Goal: Task Accomplishment & Management: Use online tool/utility

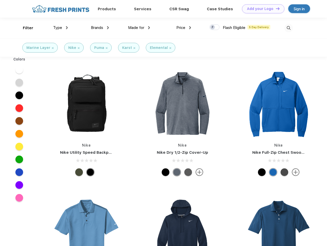
click at [261, 9] on link "Add your Logo Design Tool" at bounding box center [263, 8] width 42 height 9
click at [0, 0] on div "Design Tool" at bounding box center [0, 0] width 0 height 0
click at [275, 8] on link "Add your Logo Design Tool" at bounding box center [263, 8] width 42 height 9
click at [25, 28] on div "Filter" at bounding box center [28, 28] width 11 height 6
click at [61, 28] on span "Type" at bounding box center [57, 27] width 9 height 5
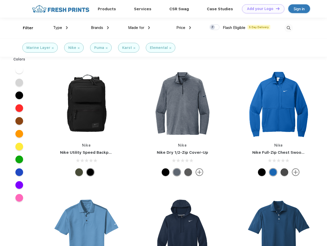
click at [100, 28] on span "Brands" at bounding box center [97, 27] width 12 height 5
click at [139, 28] on span "Made for" at bounding box center [136, 27] width 16 height 5
click at [184, 28] on span "Price" at bounding box center [180, 27] width 9 height 5
click at [215, 27] on div at bounding box center [214, 27] width 10 height 6
click at [213, 27] on input "checkbox" at bounding box center [210, 25] width 3 height 3
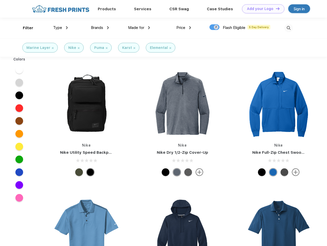
click at [288, 28] on img at bounding box center [288, 28] width 8 height 8
